Goal: Task Accomplishment & Management: Manage account settings

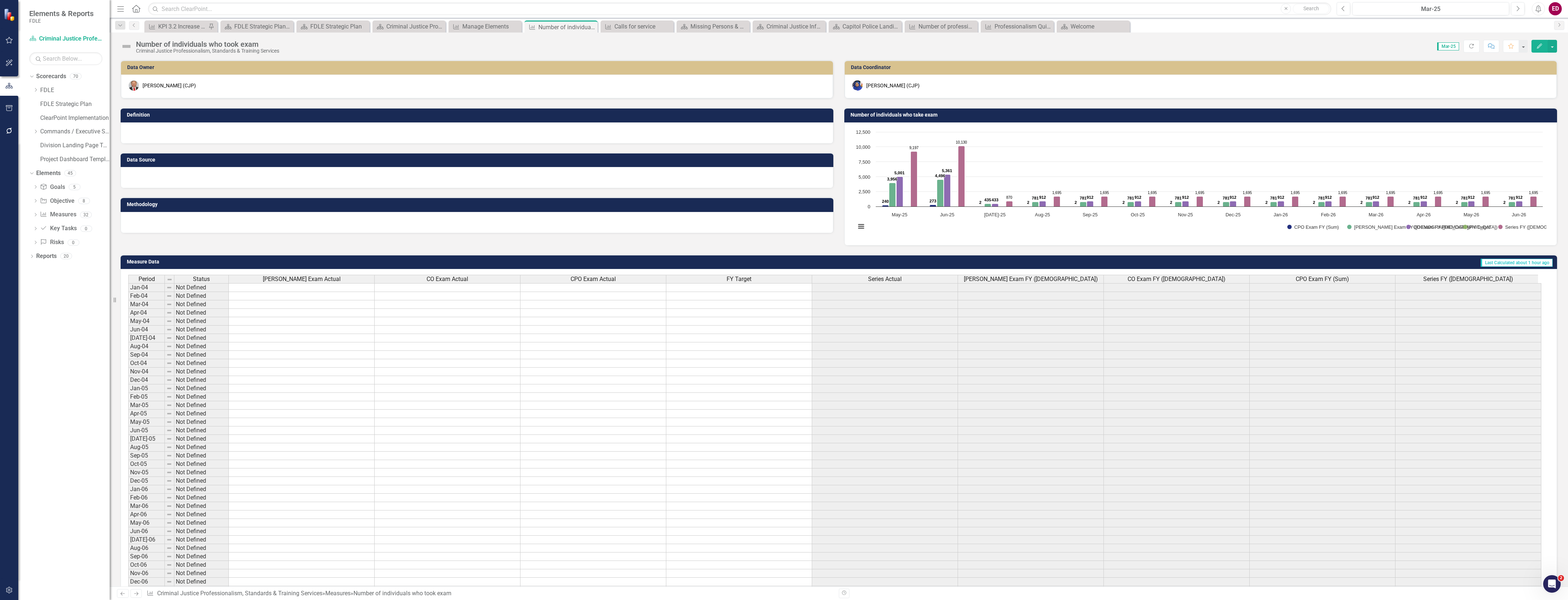
scroll to position [0, 3]
click at [6, 588] on icon "button" at bounding box center [9, 590] width 8 height 6
click at [65, 117] on div "System Setup" at bounding box center [64, 112] width 91 height 9
click at [42, 117] on link "System Setup" at bounding box center [64, 112] width 91 height 9
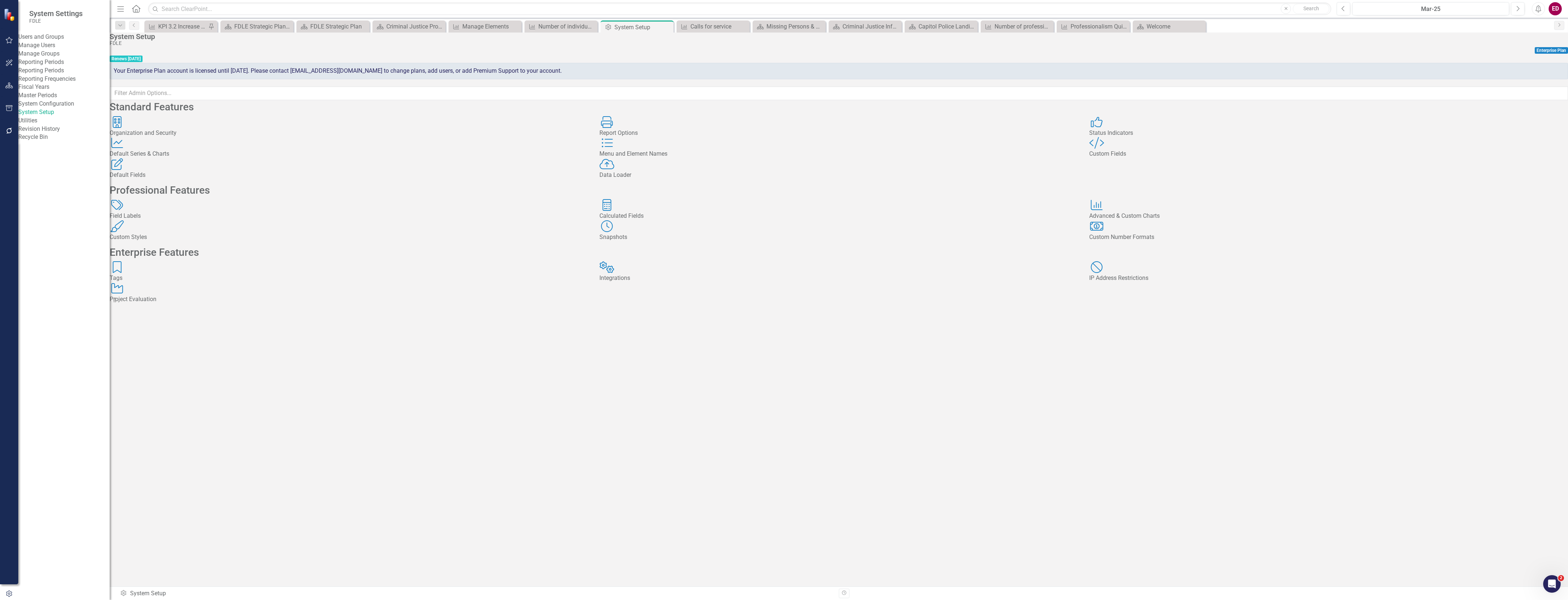
click at [67, 75] on link "Reporting Periods" at bounding box center [64, 71] width 91 height 9
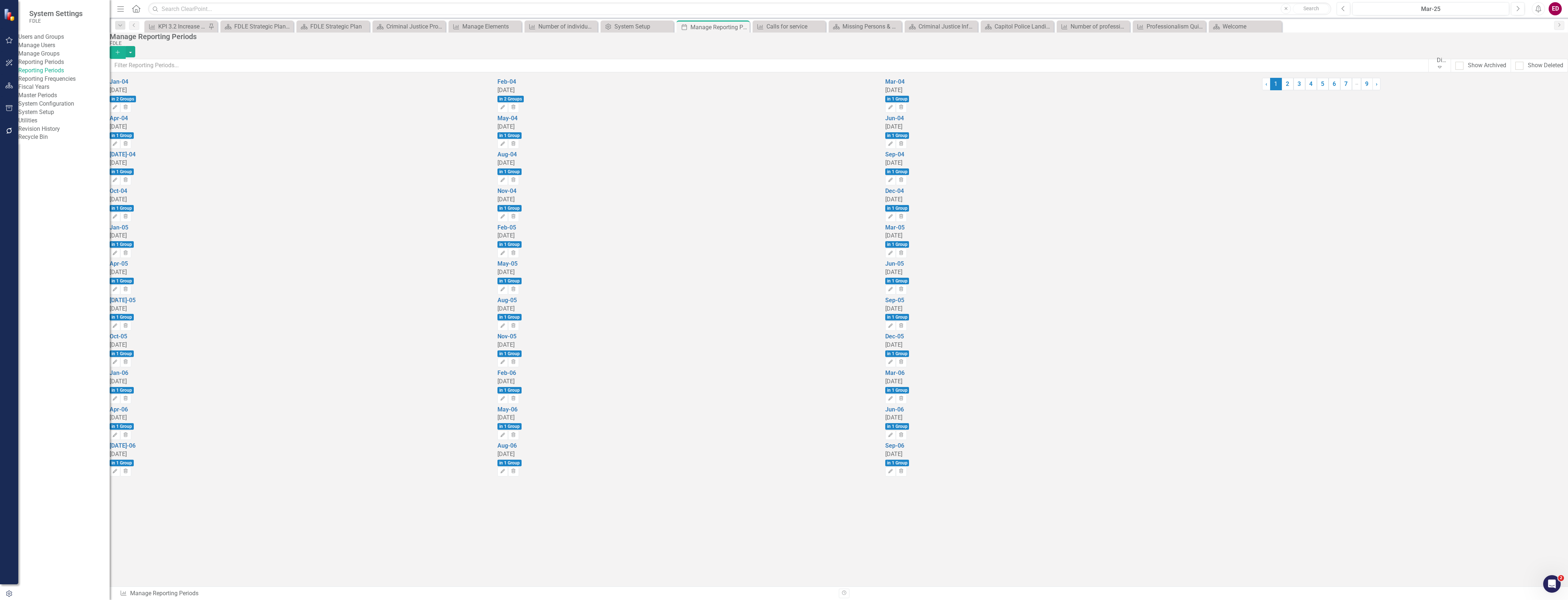
click at [80, 83] on link "Reporting Frequencies" at bounding box center [64, 79] width 91 height 9
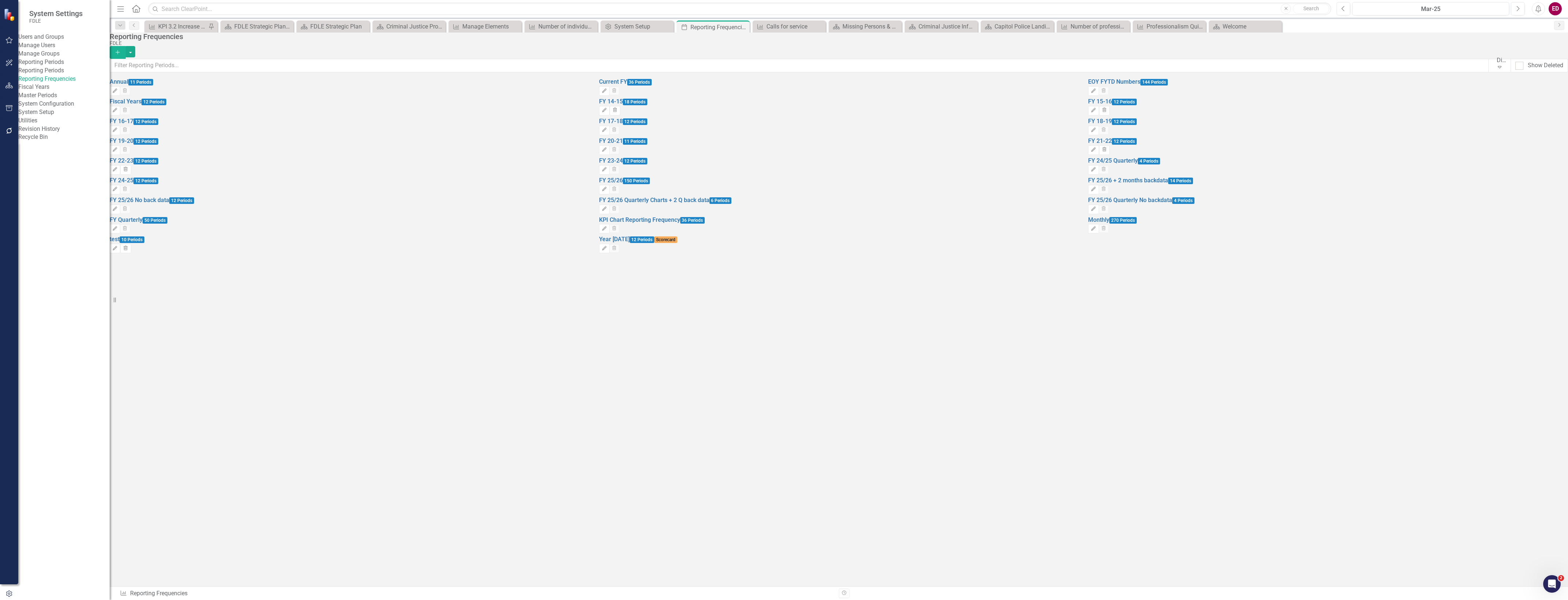
click at [1063, 196] on div "Edit Trash" at bounding box center [838, 191] width 478 height 12
click at [607, 191] on icon "Edit" at bounding box center [605, 189] width 6 height 4
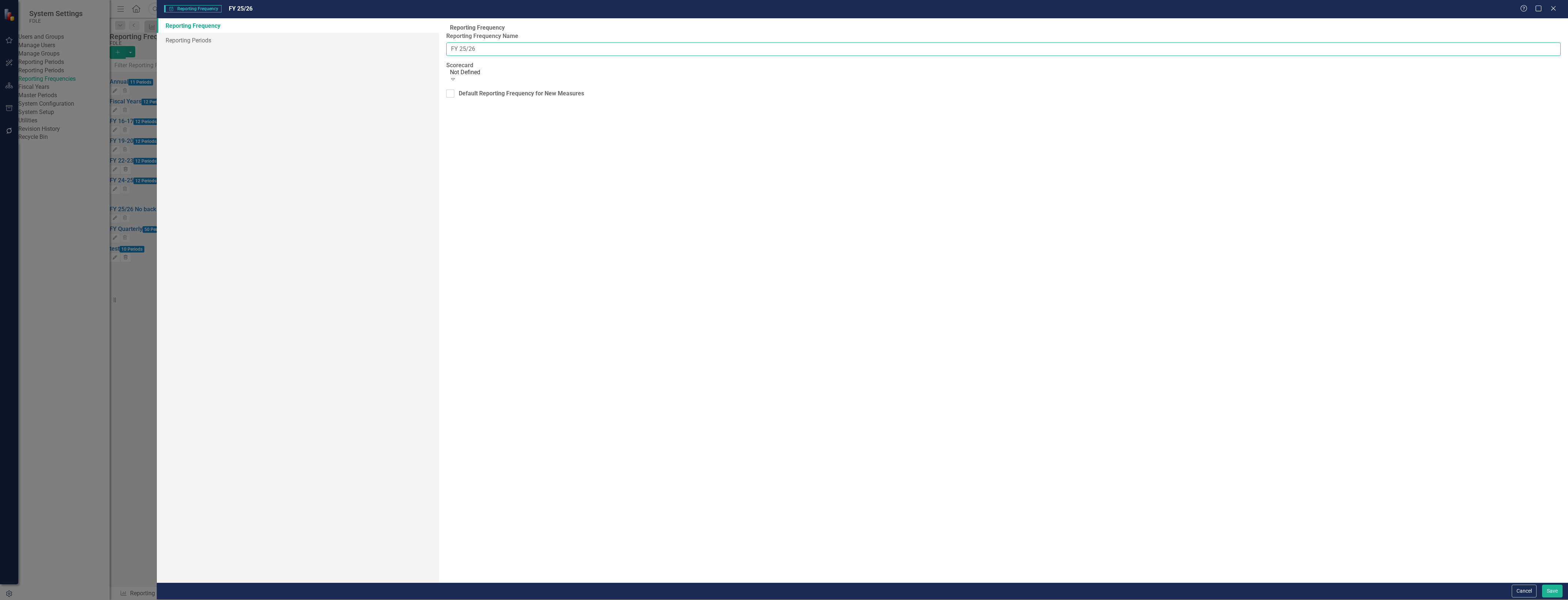
click at [610, 56] on input "FY 25/26" at bounding box center [1003, 49] width 1114 height 14
type input "FY 25/26 with back data"
click at [1553, 588] on button "Save" at bounding box center [1552, 591] width 20 height 13
